Goal: Ask a question

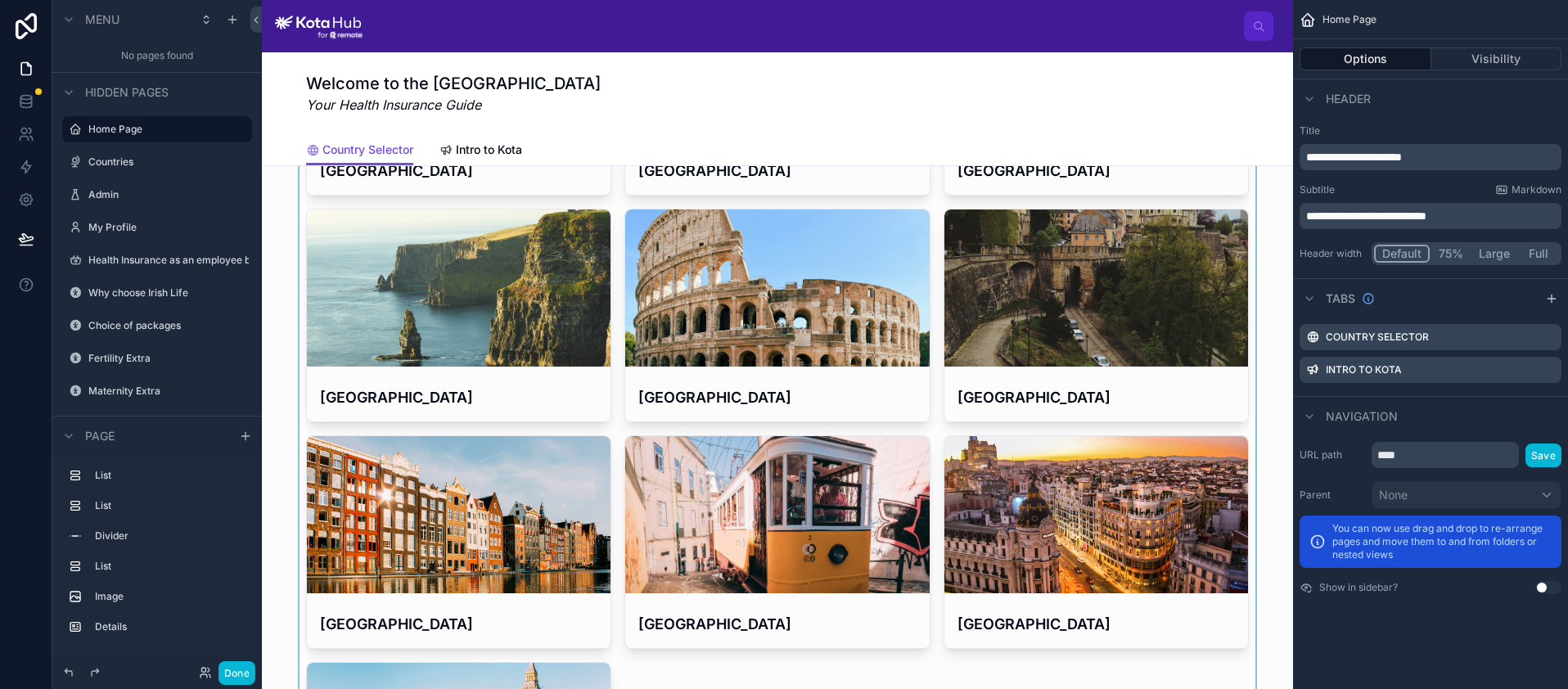
scroll to position [158, 0]
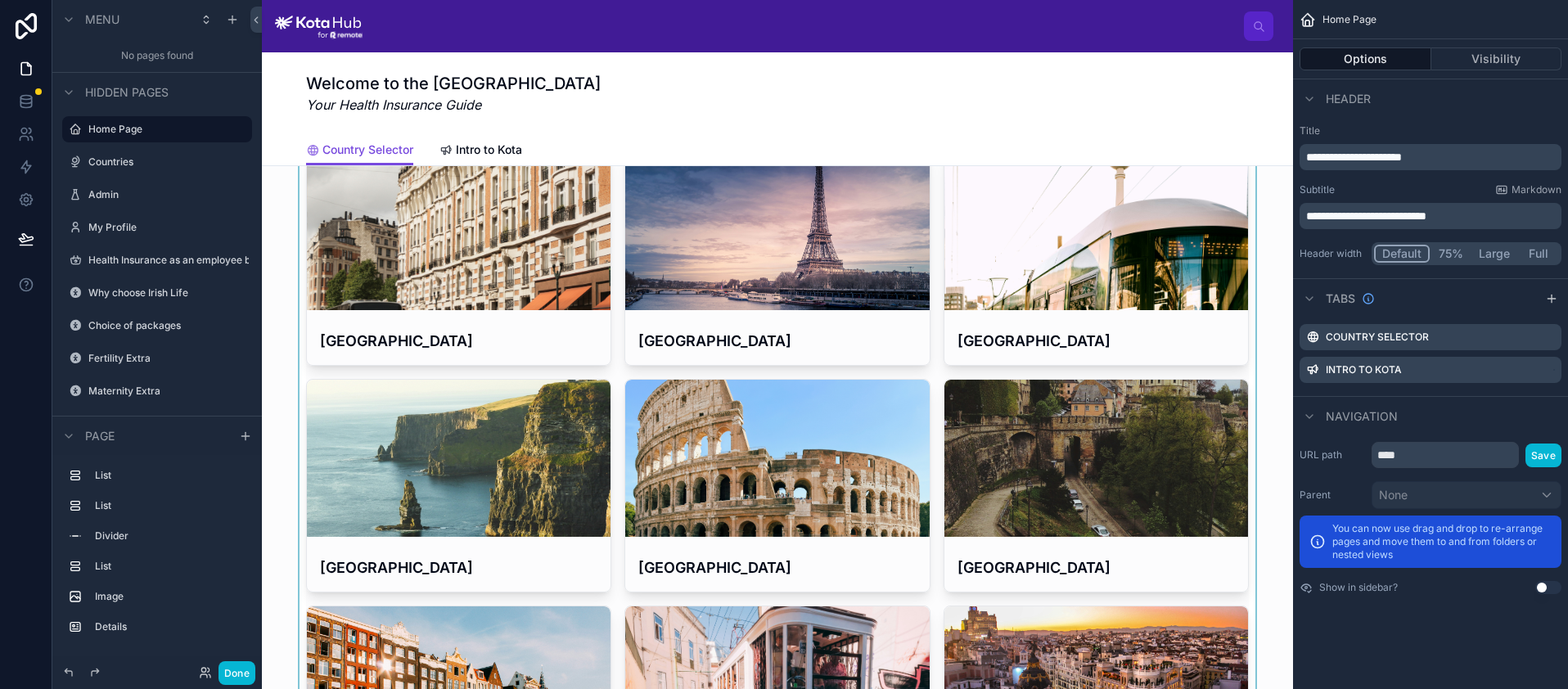
click at [476, 280] on div at bounding box center [777, 599] width 1005 height 907
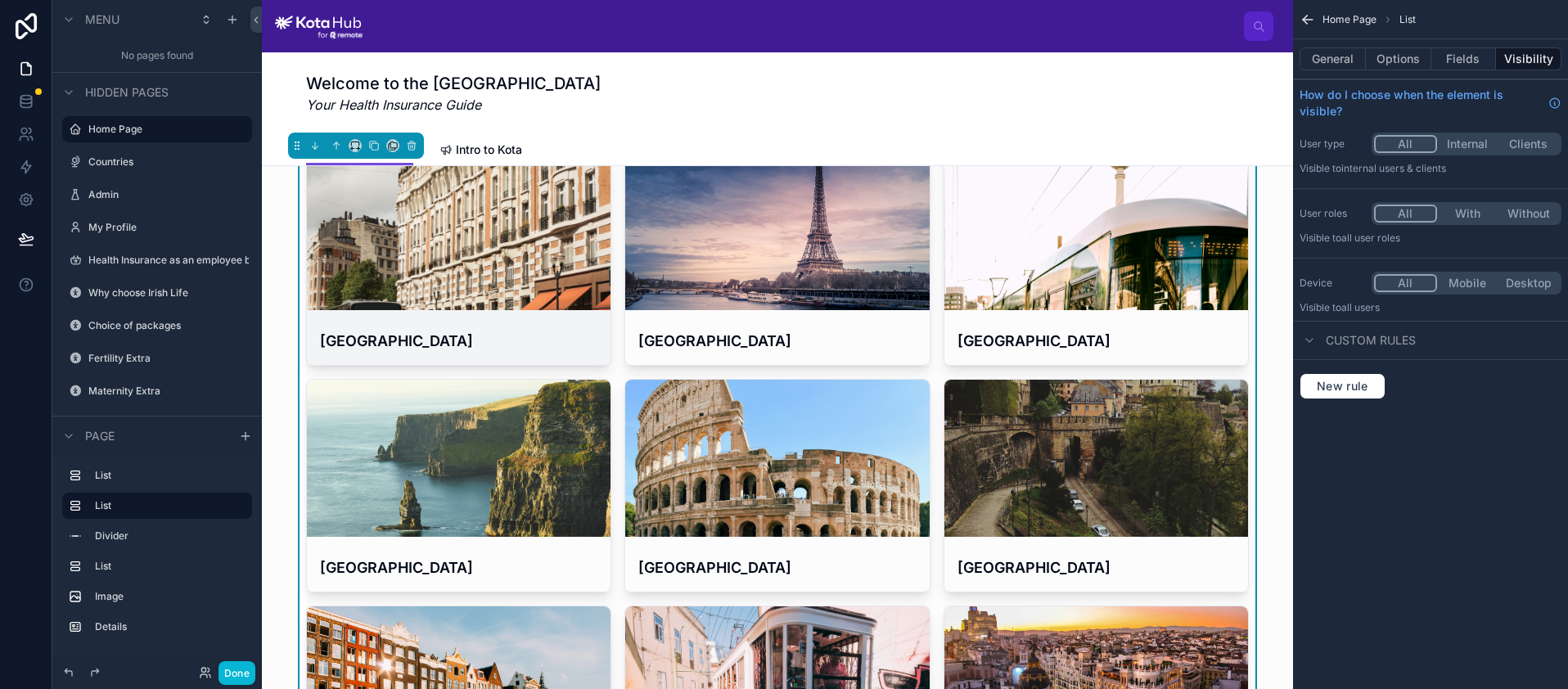
click at [473, 266] on div at bounding box center [458, 232] width 304 height 157
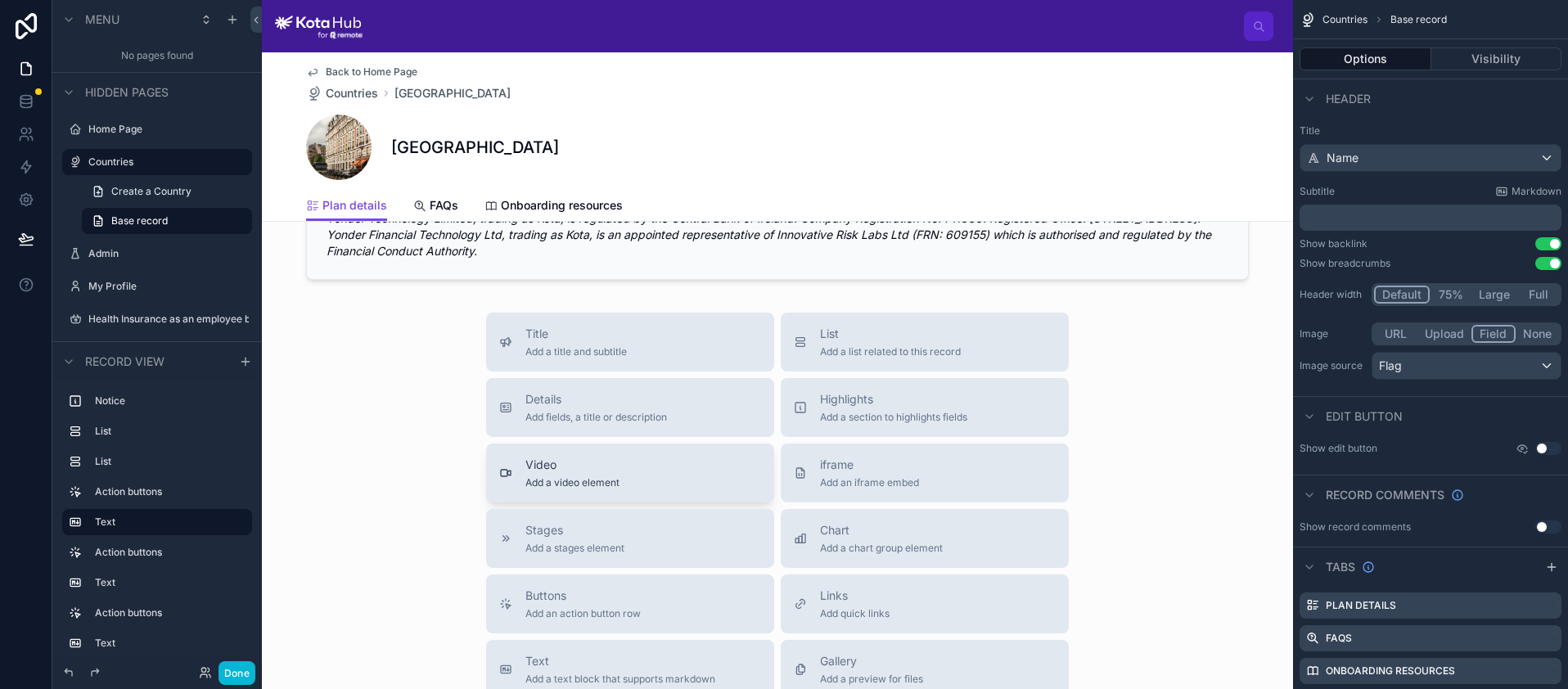
scroll to position [1903, 0]
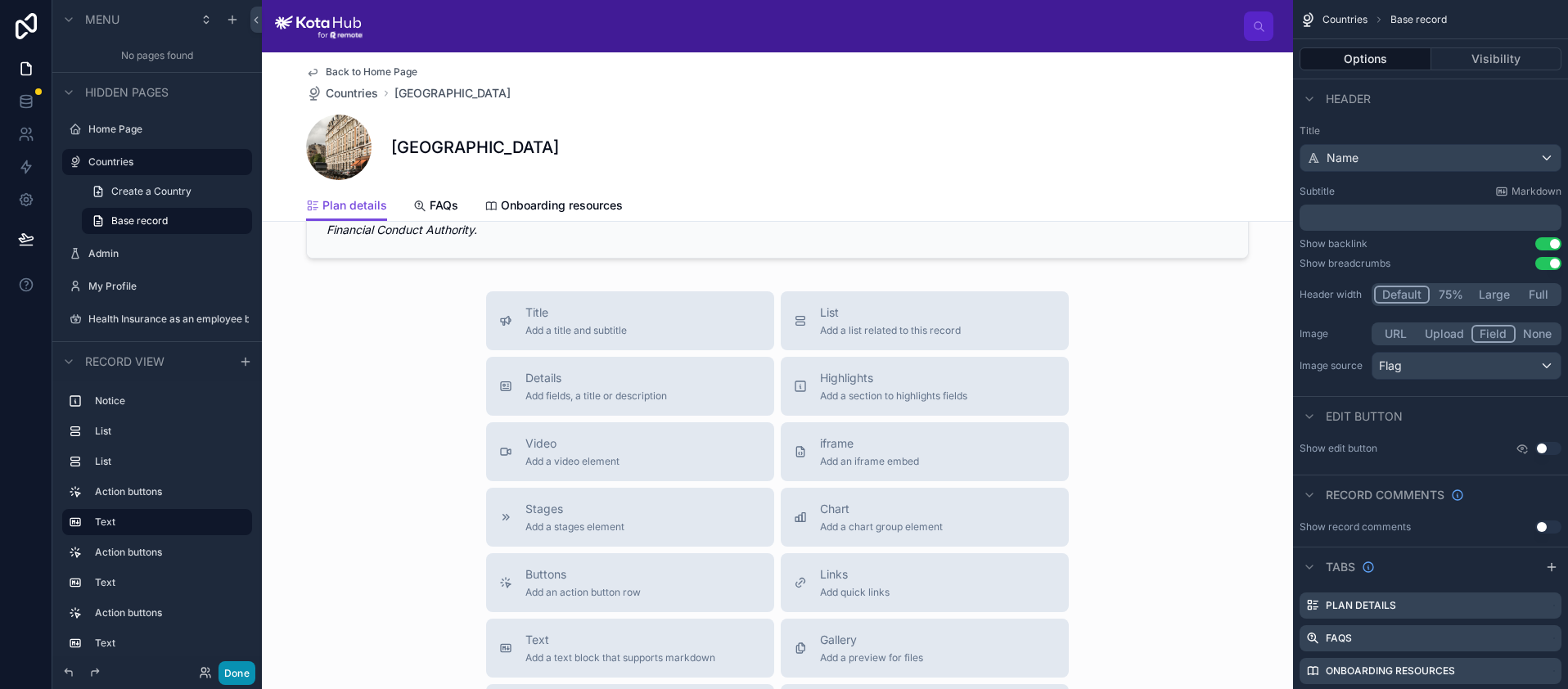
click at [234, 674] on button "Done" at bounding box center [237, 672] width 37 height 24
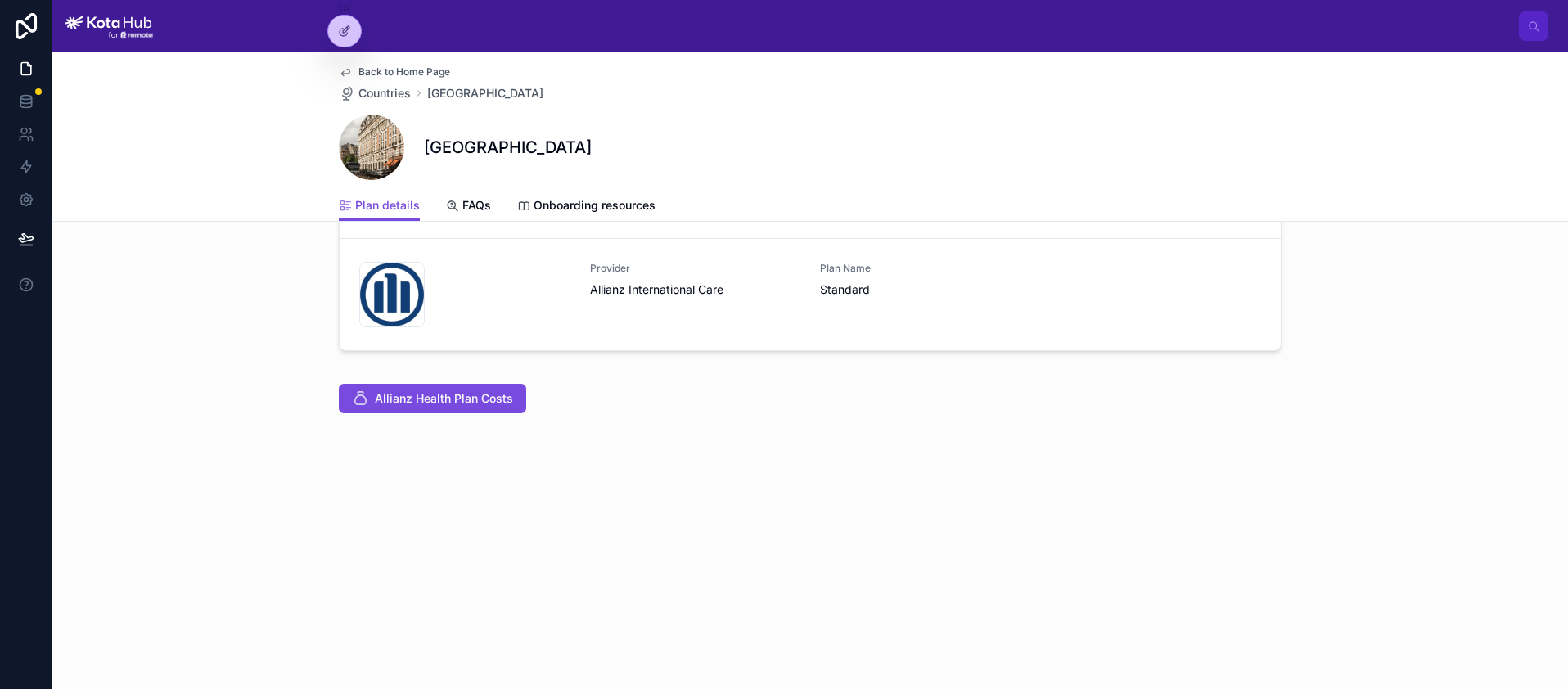
scroll to position [0, 0]
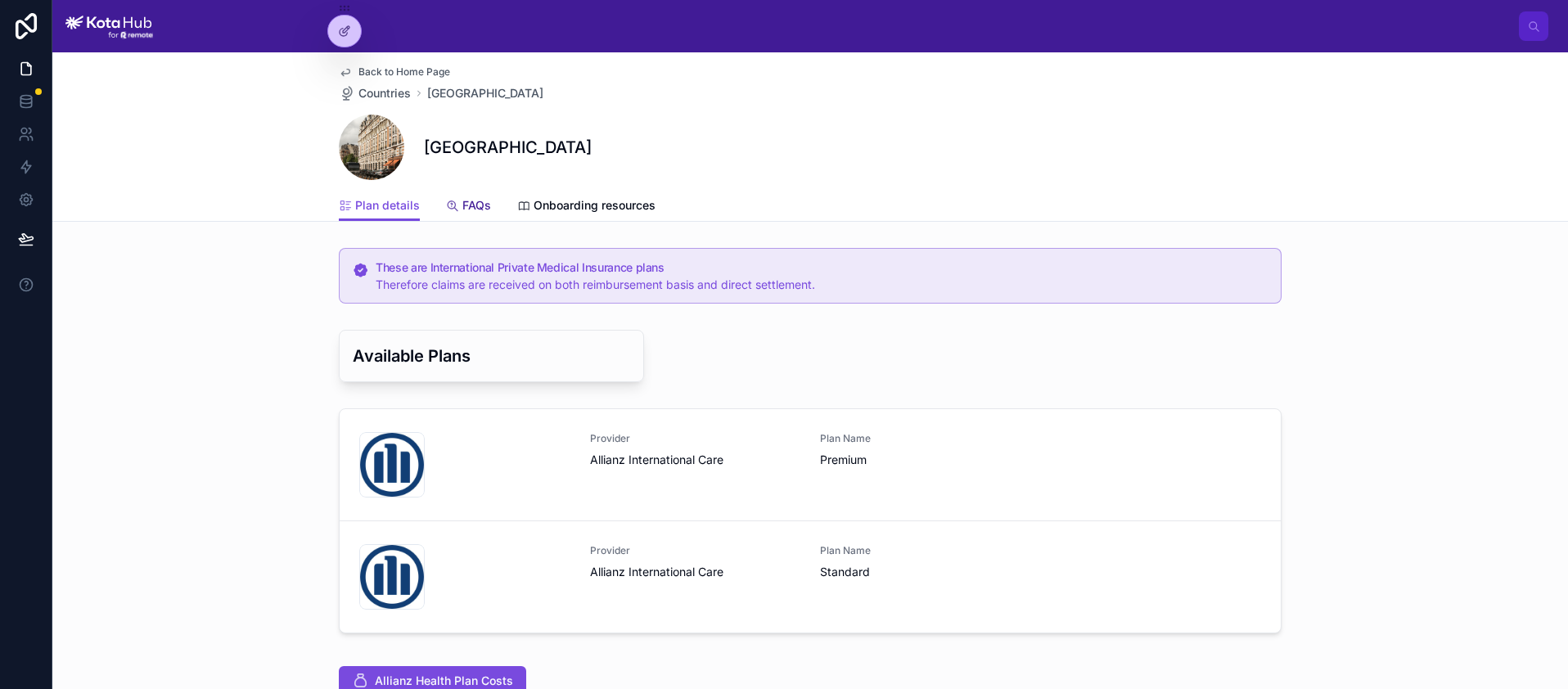
click at [471, 200] on span "FAQs" at bounding box center [476, 205] width 29 height 17
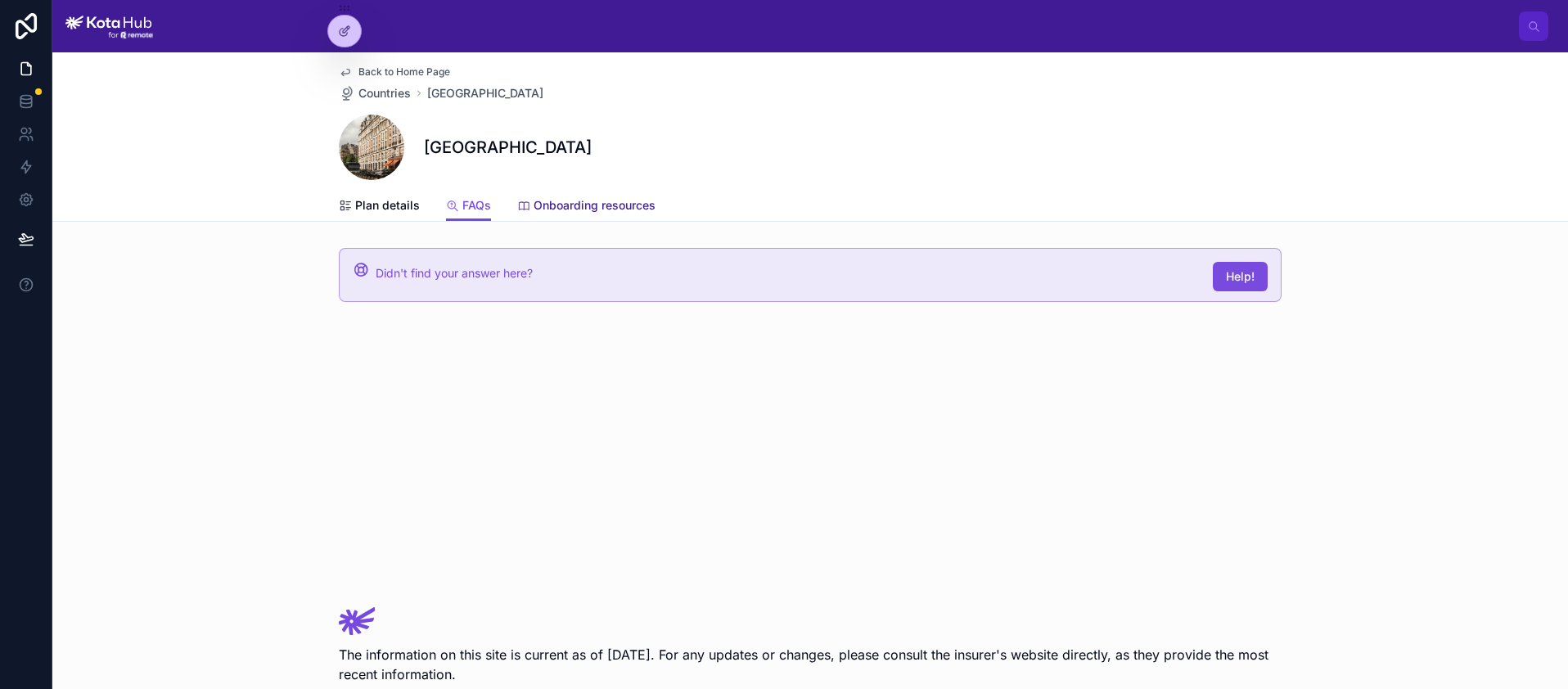
click at [562, 199] on span "Onboarding resources" at bounding box center [594, 205] width 122 height 17
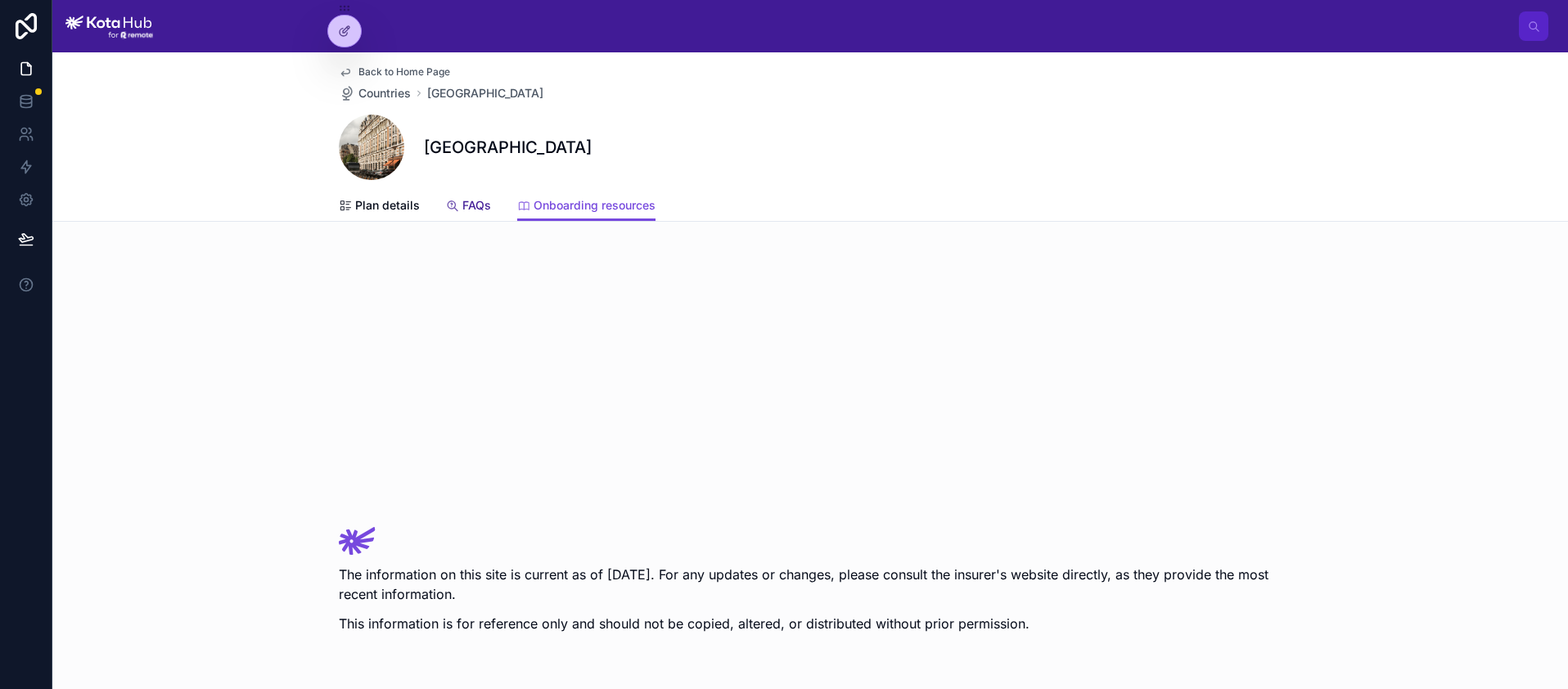
click at [467, 203] on span "FAQs" at bounding box center [476, 205] width 29 height 17
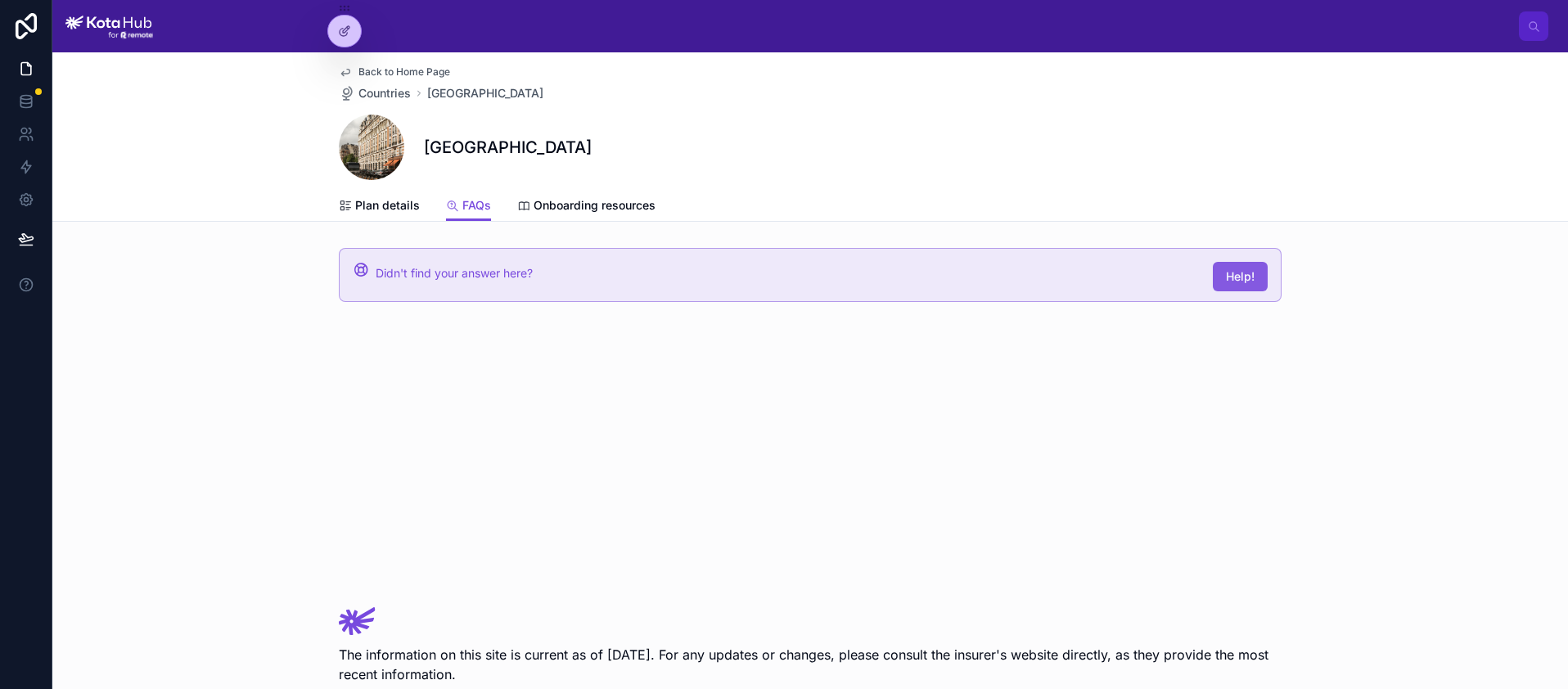
click at [1227, 280] on span "Help!" at bounding box center [1240, 277] width 29 height 17
click at [1228, 280] on span "Help!" at bounding box center [1240, 277] width 29 height 17
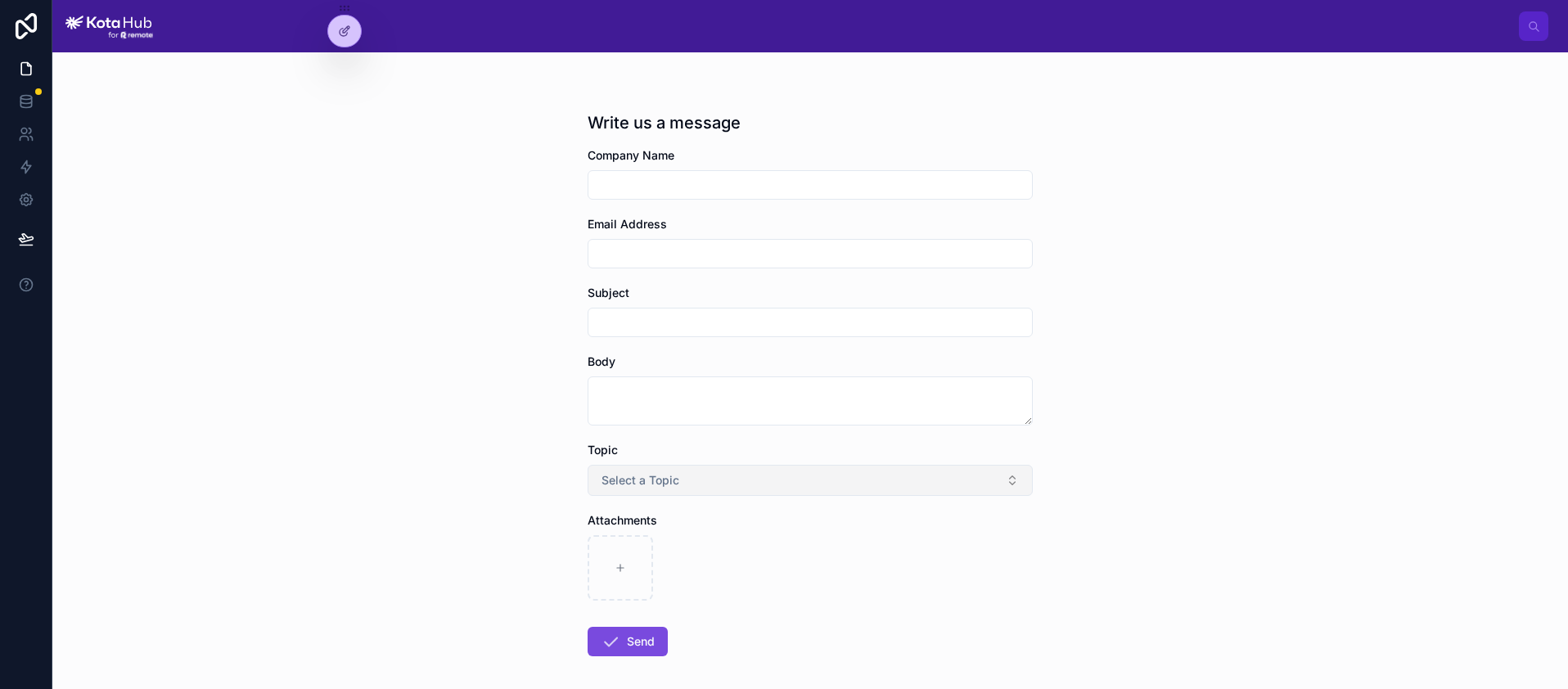
click at [770, 479] on button "Select a Topic" at bounding box center [810, 481] width 445 height 31
